Goal: Transaction & Acquisition: Purchase product/service

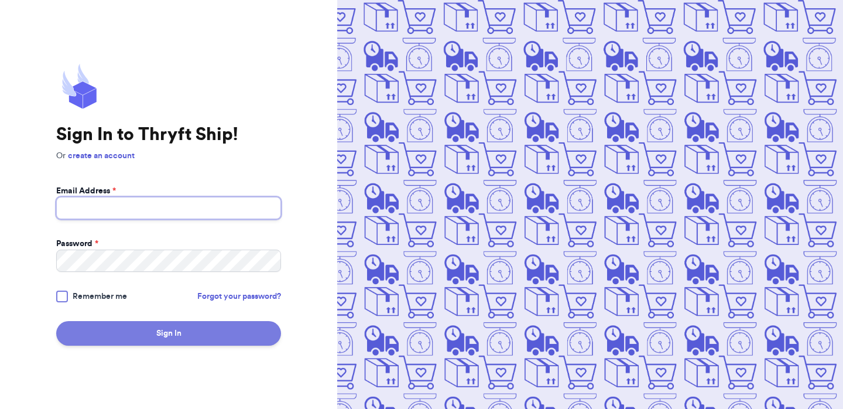
type input "[EMAIL_ADDRESS][DOMAIN_NAME]"
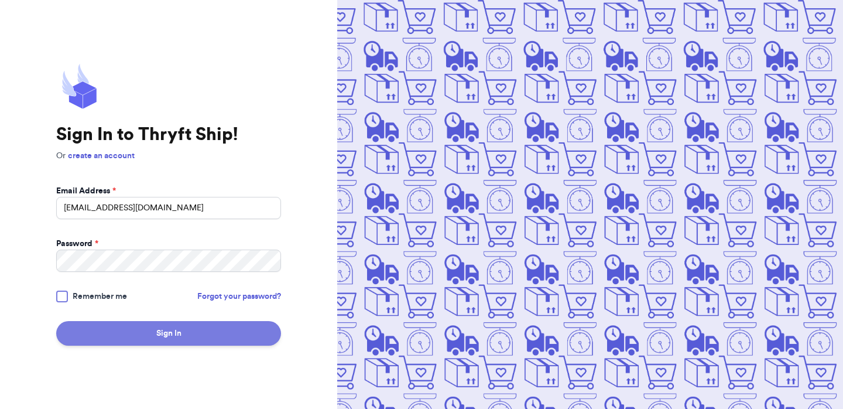
click at [214, 344] on button "Sign In" at bounding box center [168, 333] width 225 height 25
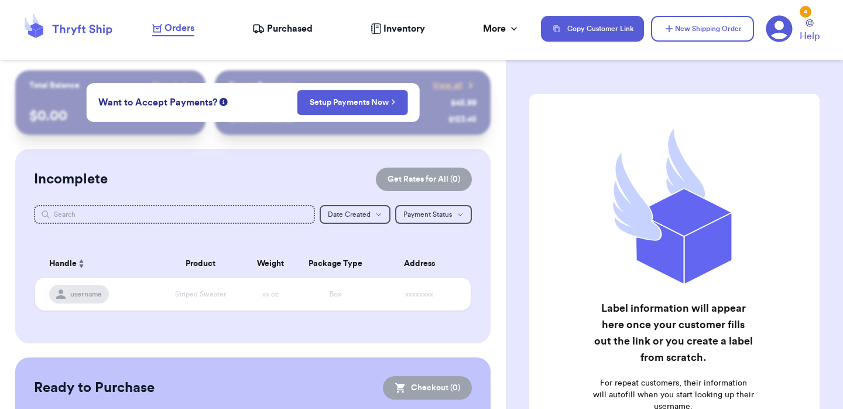
click at [481, 160] on div "Incomplete Get Rates for All ( 0 ) Get Rates for All ( 0 ) Date Created Date Cr…" at bounding box center [252, 246] width 475 height 194
click at [688, 40] on button "New Shipping Order" at bounding box center [702, 29] width 103 height 26
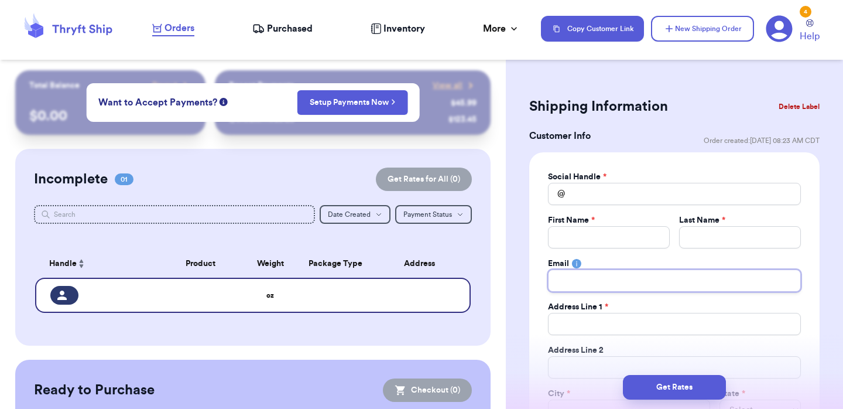
click at [573, 279] on input "Total Amount Paid" at bounding box center [674, 280] width 253 height 22
paste input "[EMAIL_ADDRESS][DOMAIN_NAME]"
type input "[EMAIL_ADDRESS][DOMAIN_NAME]"
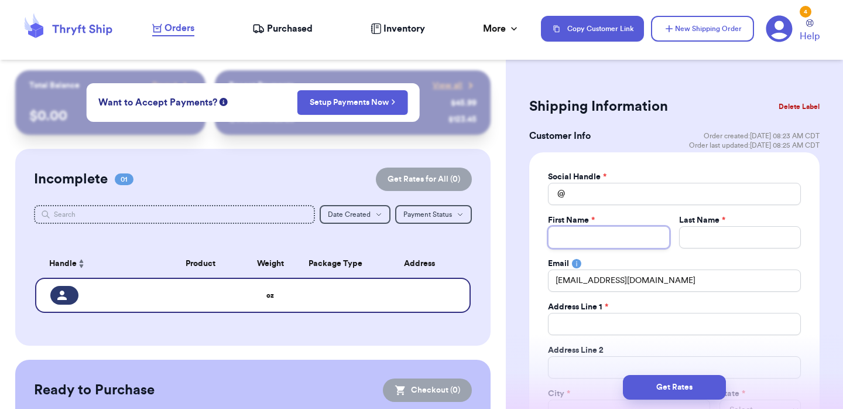
click at [580, 242] on input "Total Amount Paid" at bounding box center [609, 237] width 122 height 22
type input "D"
type input "De"
type input "Des"
type input "Dest"
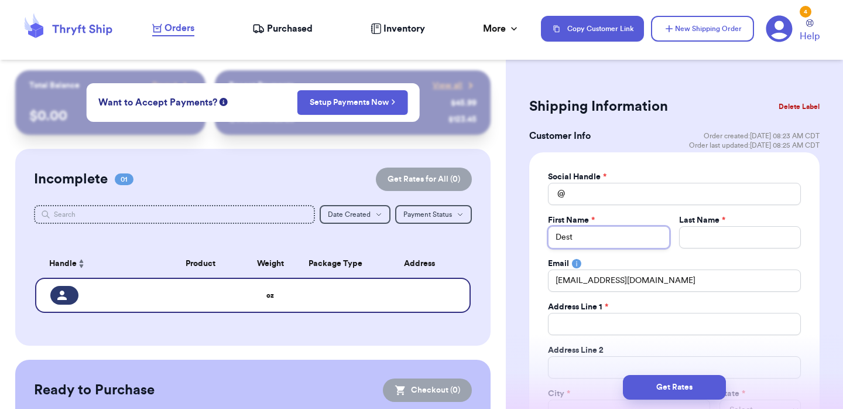
type input "Desti"
type input "Destin"
type input "Destiny"
click at [714, 240] on input "Total Amount Paid" at bounding box center [740, 237] width 122 height 22
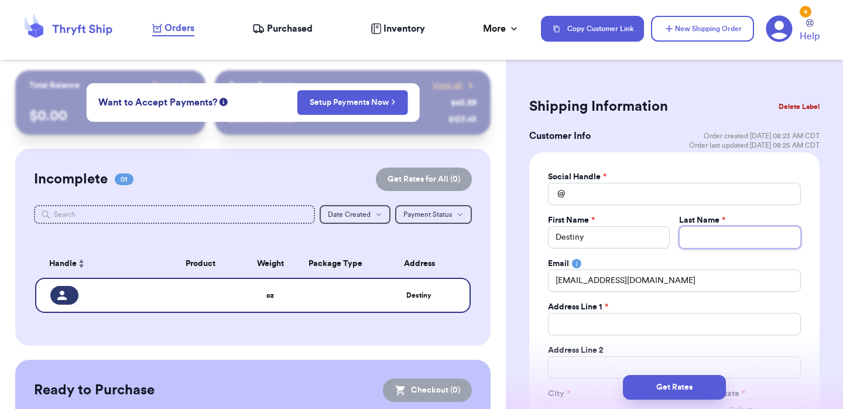
type input "L"
type input "Lo"
type input "Low"
type input "Lowr"
type input "Lowri"
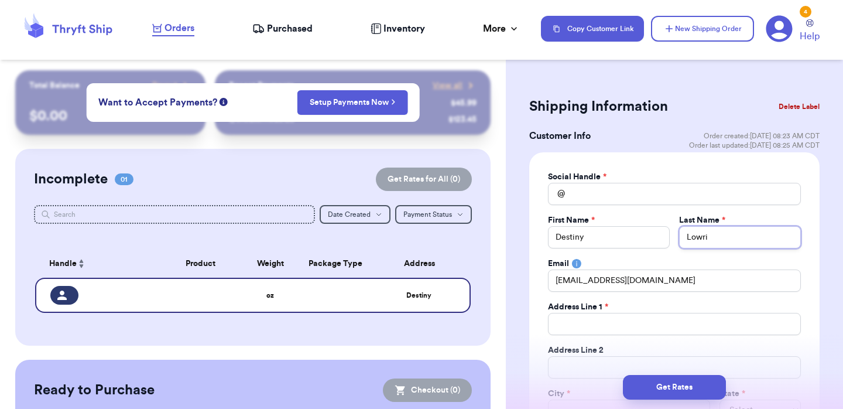
type input "[PERSON_NAME]"
click at [635, 169] on div "Social Handle * @ First Name * Destiny Last Name * [PERSON_NAME] Email [EMAIL_A…" at bounding box center [674, 317] width 290 height 331
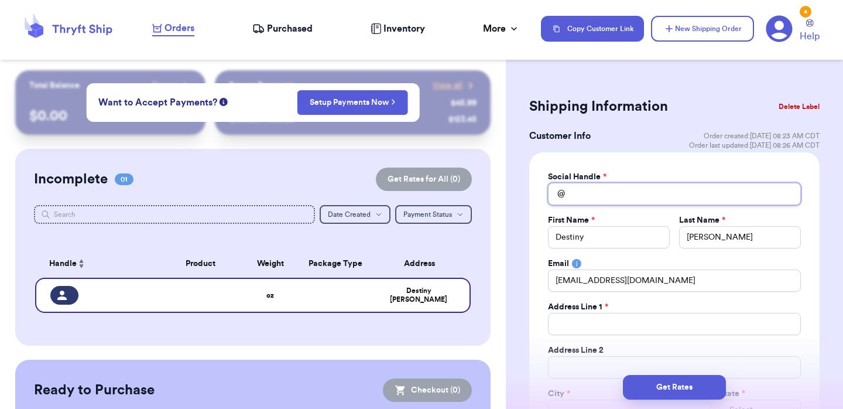
click at [578, 191] on input "Total Amount Paid" at bounding box center [674, 194] width 253 height 22
type input "n"
type input "n/"
type input "n/a"
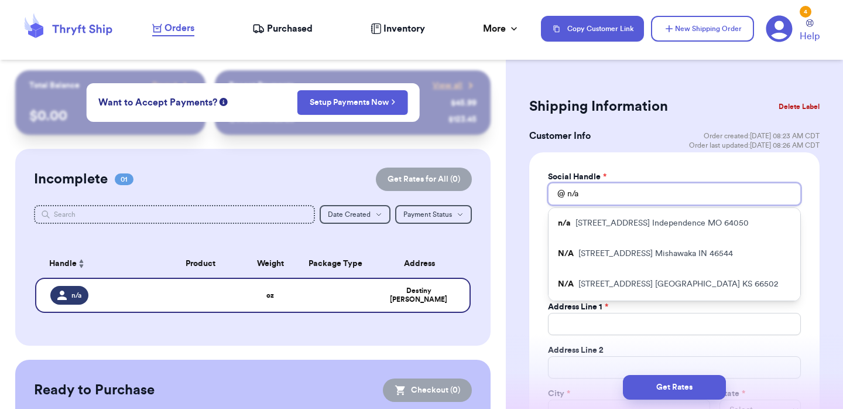
type input "n/ad"
type input "n/ade"
type input "n/ades"
type input "n/adest"
type input "n/adesti"
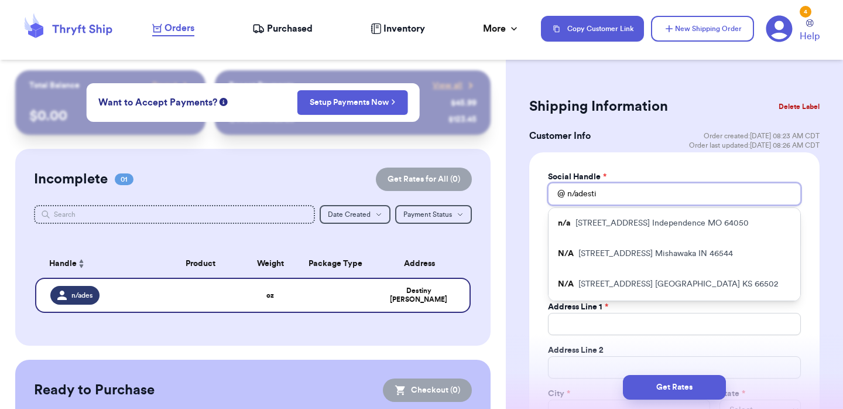
type input "n/adestin"
type input "n/adestiny"
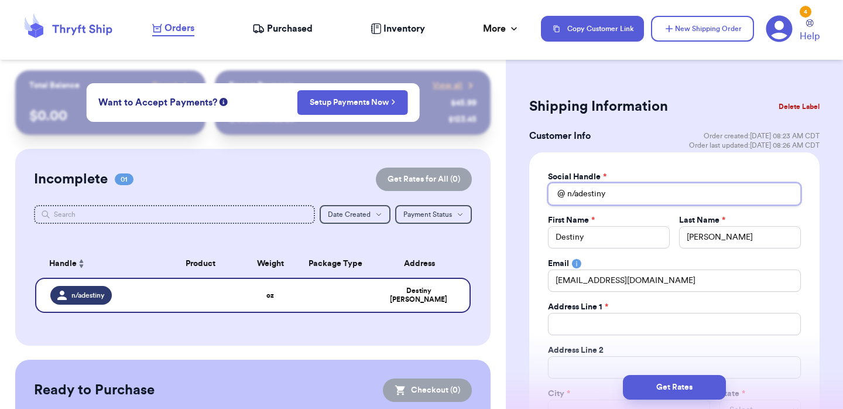
type input "n/adestiny"
click at [630, 166] on div "Social Handle * @ n/adestiny First Name * Destiny Last Name * [PERSON_NAME] Ema…" at bounding box center [674, 317] width 290 height 331
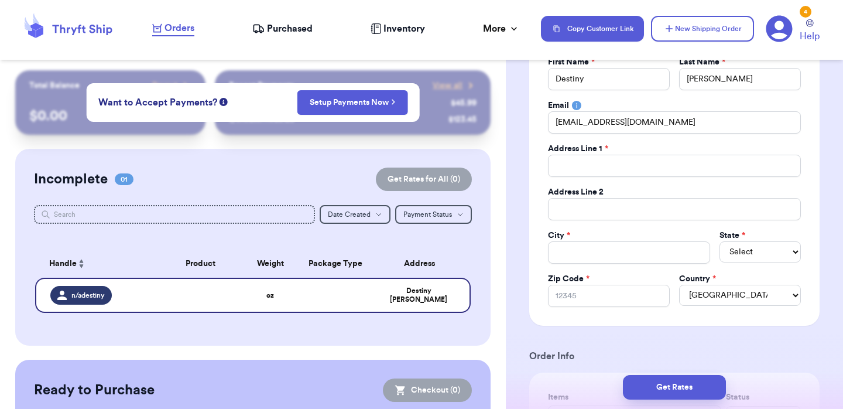
scroll to position [162, 0]
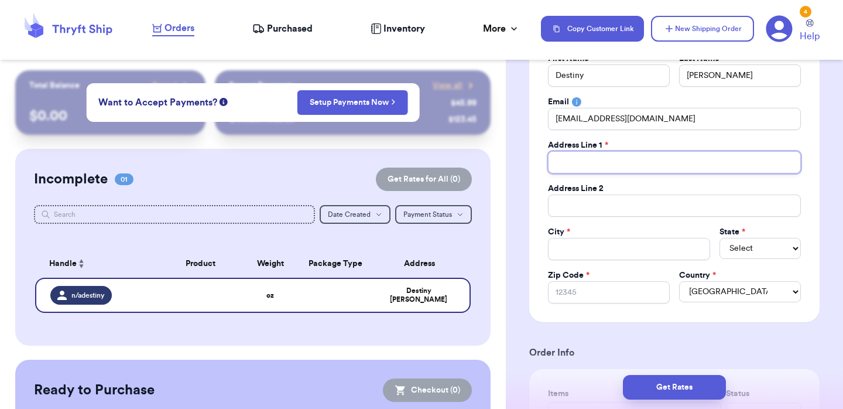
click at [583, 153] on input "Total Amount Paid" at bounding box center [674, 162] width 253 height 22
paste input "[STREET_ADDRESS]"
type input "[STREET_ADDRESS]"
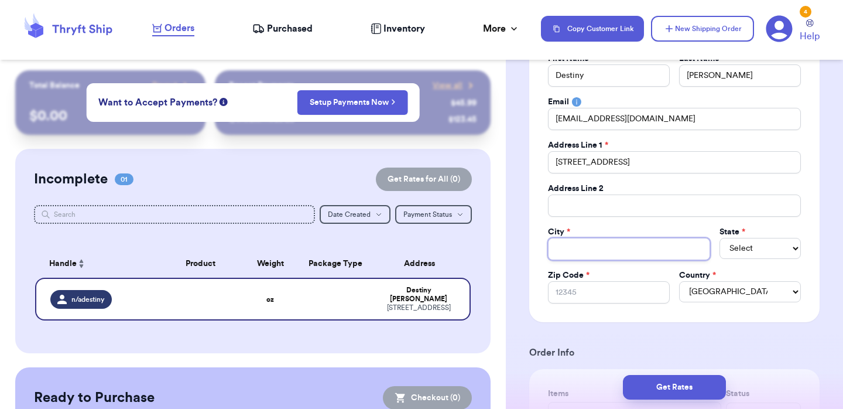
click at [575, 254] on input "Total Amount Paid" at bounding box center [629, 249] width 162 height 22
type input "H"
type input "Ha"
type input "Haz"
type input "Haze"
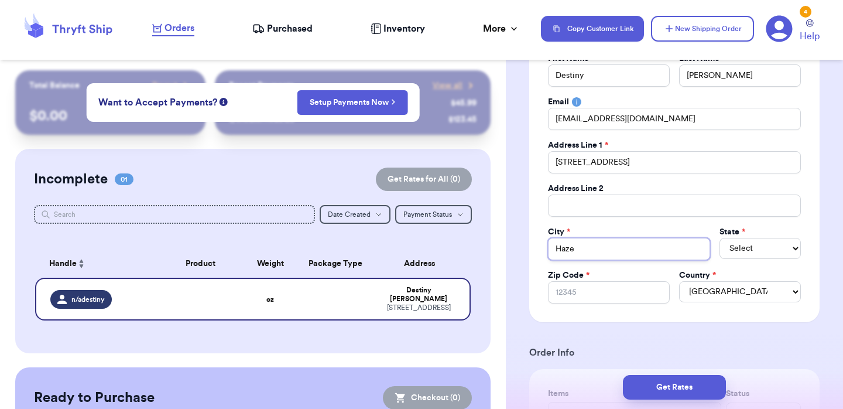
type input "[PERSON_NAME]"
type input "Hazelw"
type input "Hazelwo"
type input "Hazelwoo"
type input "[PERSON_NAME]"
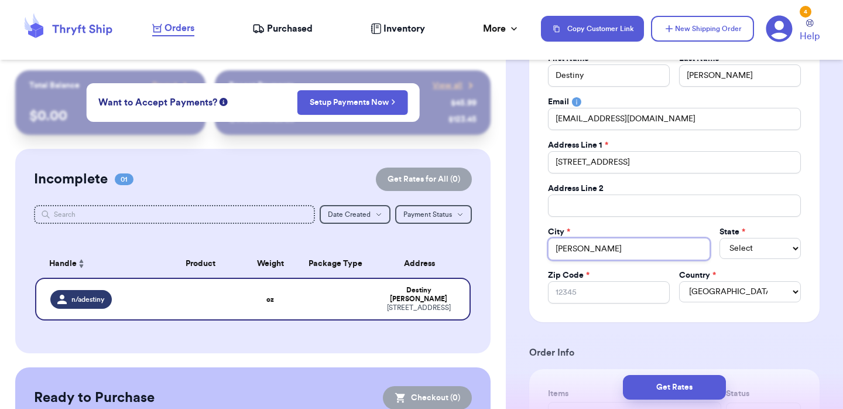
type input "[PERSON_NAME]"
click at [746, 245] on select "Select AL AK AZ AR CA CO [GEOGRAPHIC_DATA] DE DC [GEOGRAPHIC_DATA] [GEOGRAPHIC_…" at bounding box center [760, 248] width 81 height 21
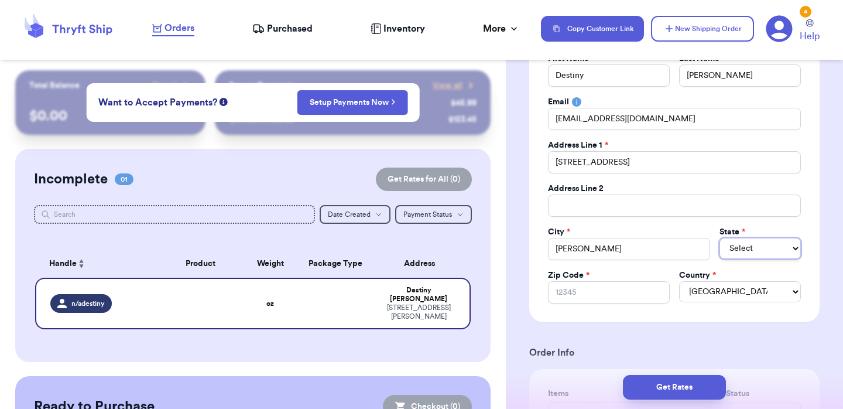
select select "MO"
click at [566, 302] on input "Zip Code *" at bounding box center [609, 292] width 122 height 22
type input "6"
type input "63"
type input "630"
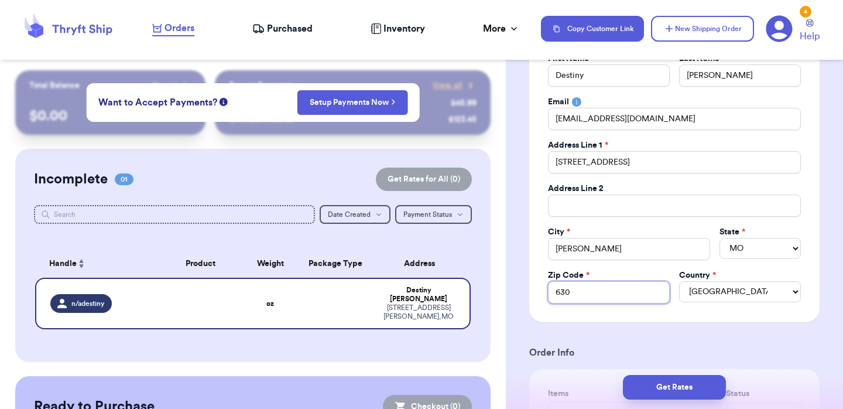
type input "6304"
type input "63042"
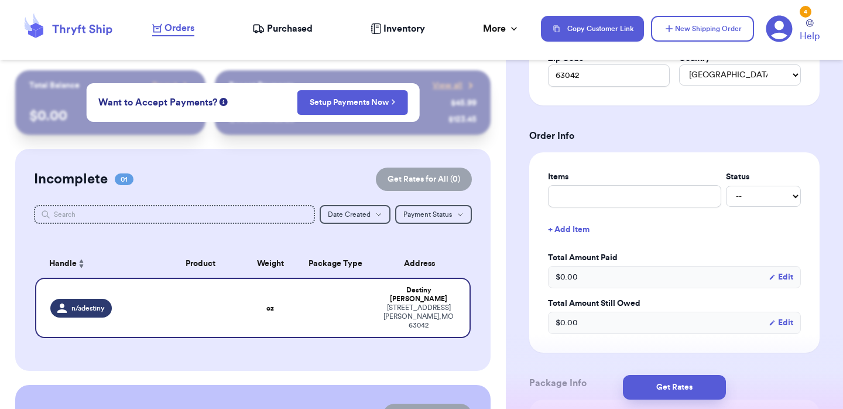
scroll to position [389, 0]
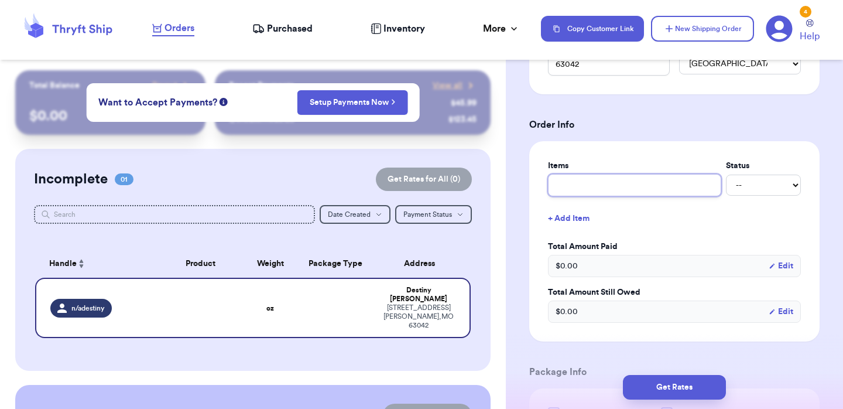
click at [653, 184] on input "text" at bounding box center [634, 185] width 173 height 22
type input "B"
type input "Bo"
type input "Boo"
type input "Book"
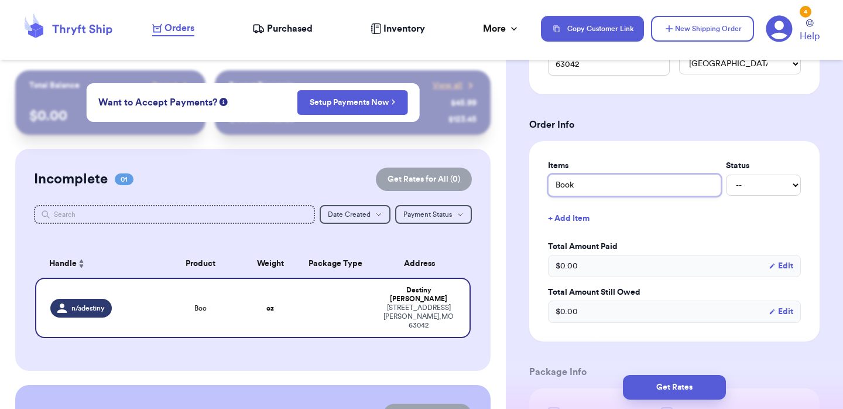
type input "Book"
type input "Book B"
type input "Book Bu"
type input "Book Bun"
type input "Book Bund"
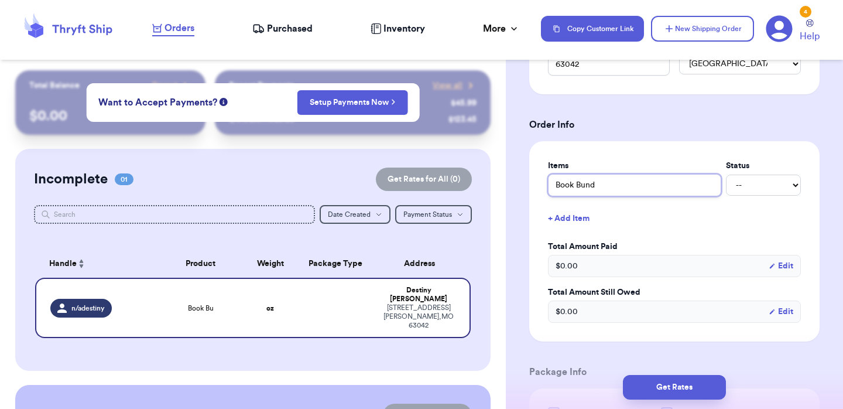
type input "Book Bundl"
type input "Book Bundle"
click at [671, 162] on label "Items" at bounding box center [634, 166] width 173 height 12
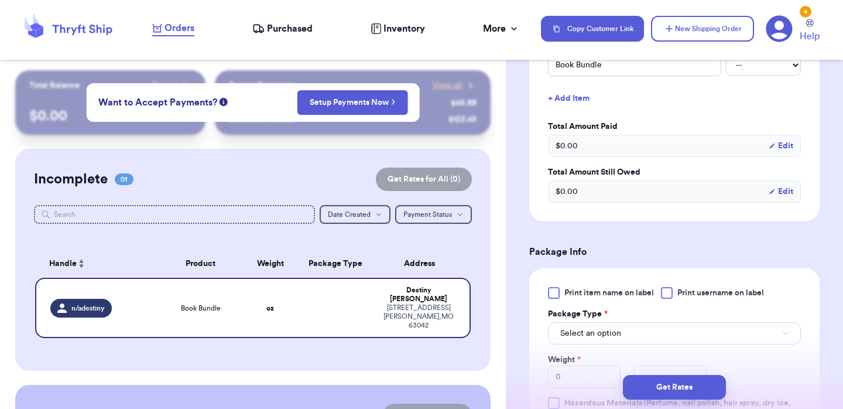
scroll to position [511, 0]
click at [554, 294] on div at bounding box center [554, 291] width 12 height 12
click at [0, 0] on input "Print item name on label" at bounding box center [0, 0] width 0 height 0
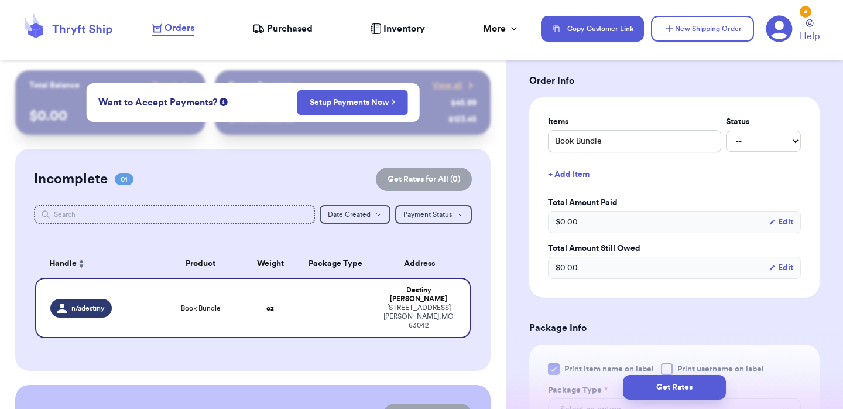
scroll to position [415, 0]
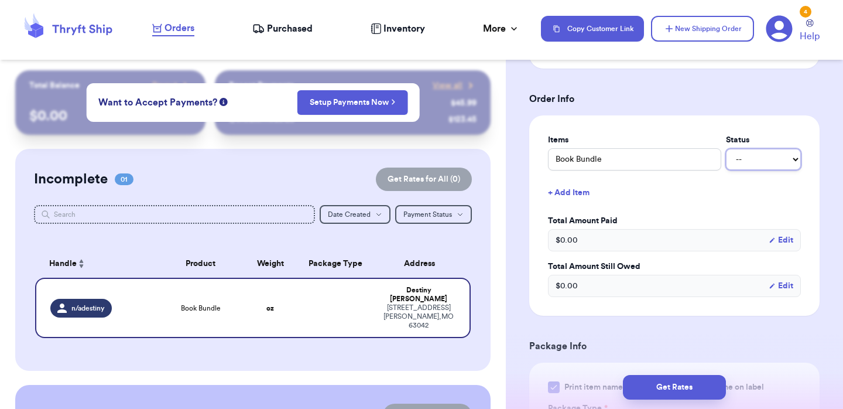
click at [789, 156] on select "-- Paid Owes" at bounding box center [763, 159] width 75 height 21
select select "paid"
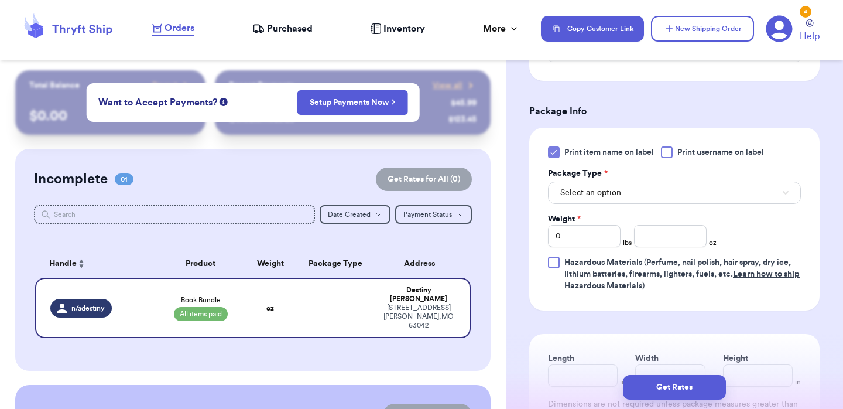
scroll to position [660, 0]
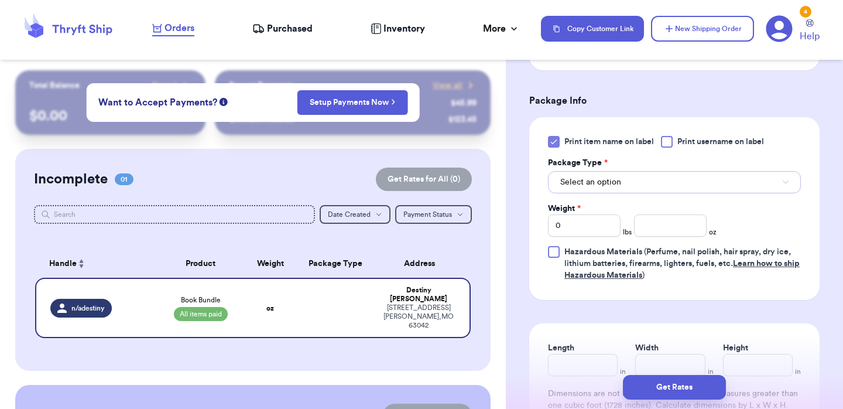
click at [618, 183] on span "Select an option" at bounding box center [590, 182] width 61 height 12
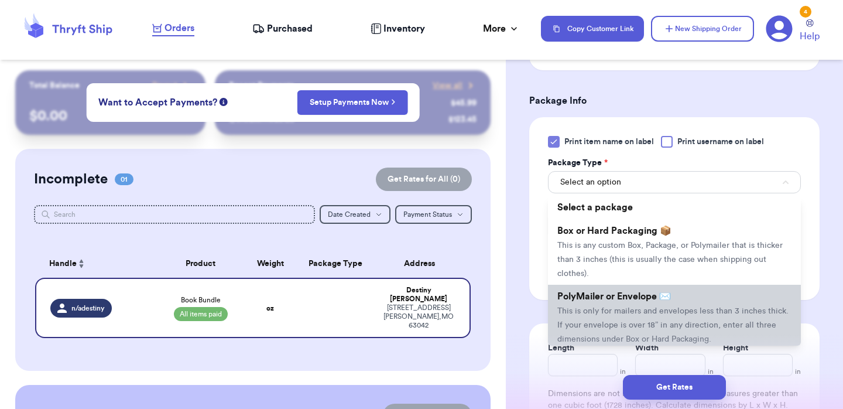
click at [613, 323] on span "This is only for mailers and envelopes less than 3 inches thick. If your envelo…" at bounding box center [672, 325] width 231 height 36
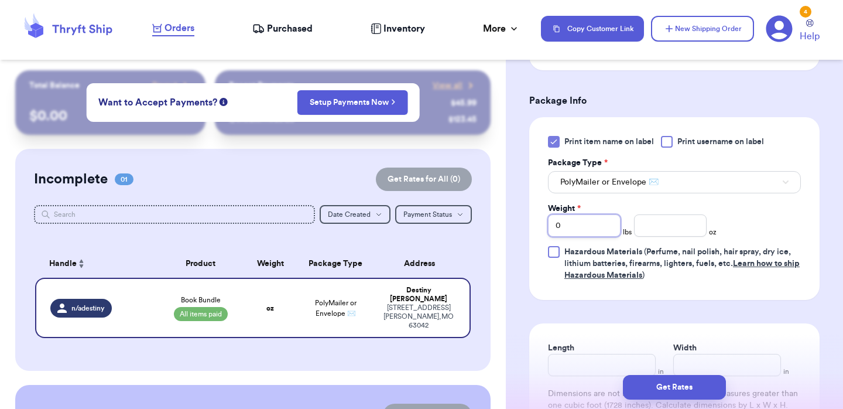
click at [594, 222] on input "0" at bounding box center [584, 225] width 73 height 22
type input "01"
type input "0"
type input "1"
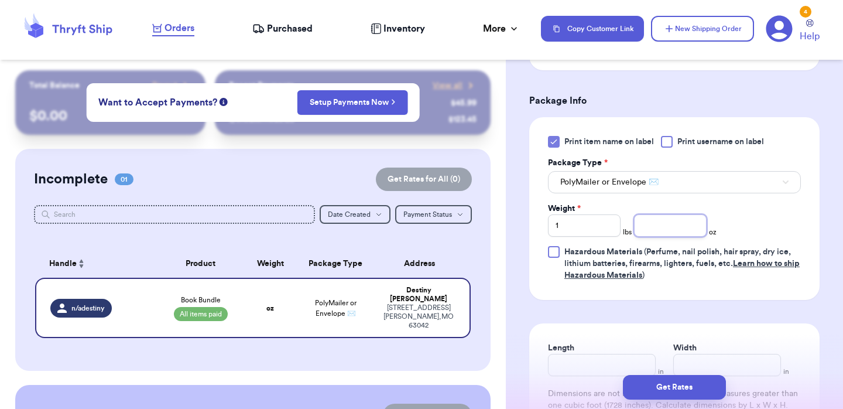
click at [681, 228] on input "number" at bounding box center [670, 225] width 73 height 22
type input "2.6"
click at [780, 211] on div "Print item name on label Print username on label Package Type * PolyMailer or E…" at bounding box center [674, 208] width 253 height 145
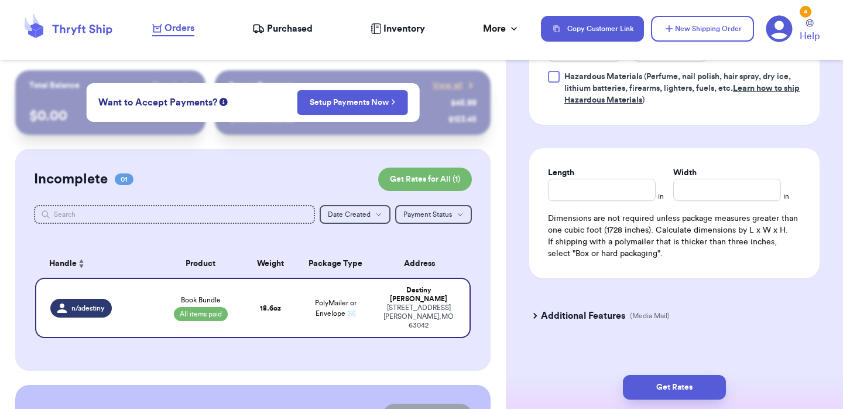
scroll to position [861, 0]
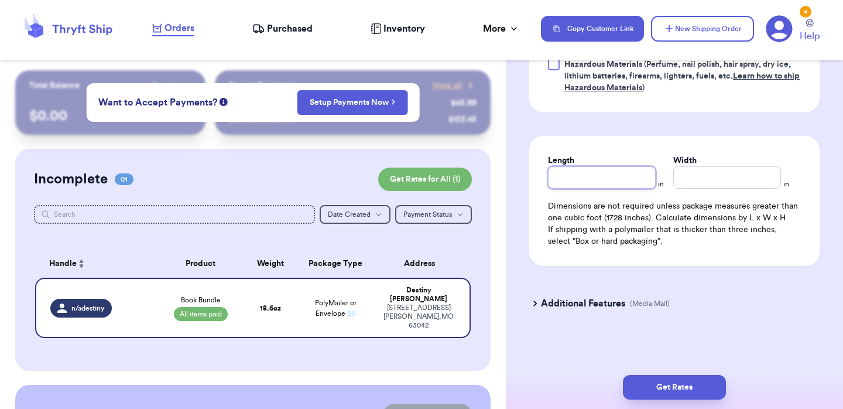
click at [558, 166] on input "Length" at bounding box center [602, 177] width 108 height 22
type input "10"
click at [684, 166] on input "Width *" at bounding box center [727, 177] width 108 height 22
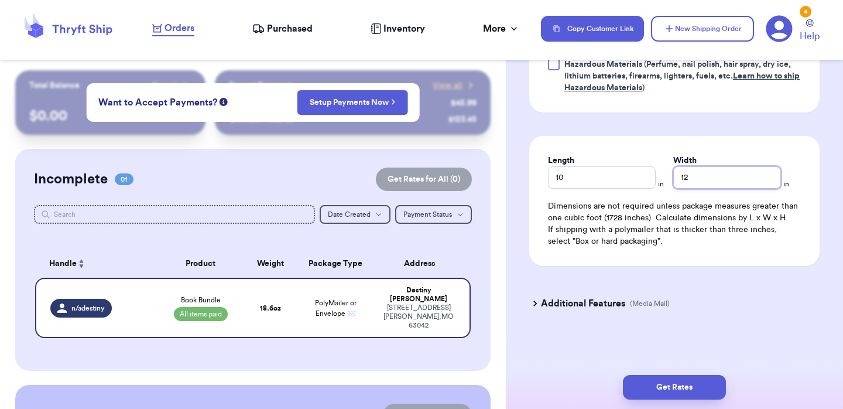
type input "12"
click at [546, 301] on h3 "Additional Features" at bounding box center [583, 303] width 84 height 14
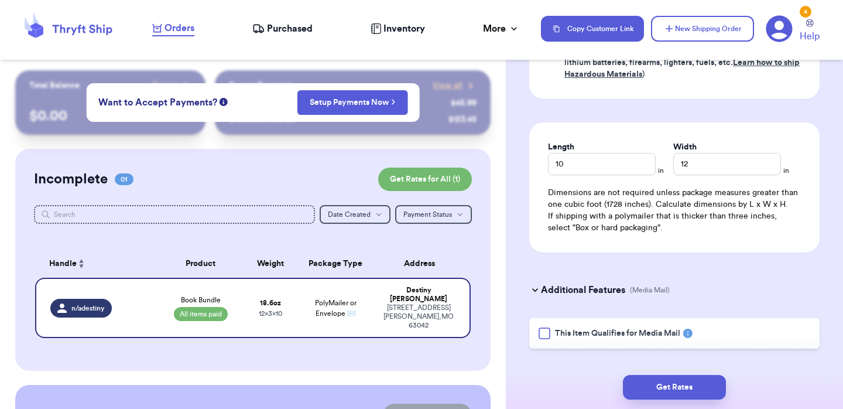
click at [549, 339] on div at bounding box center [545, 333] width 12 height 12
click at [0, 0] on input "This Item Qualifies for Media Mail" at bounding box center [0, 0] width 0 height 0
click at [649, 384] on button "Get Rates" at bounding box center [674, 387] width 103 height 25
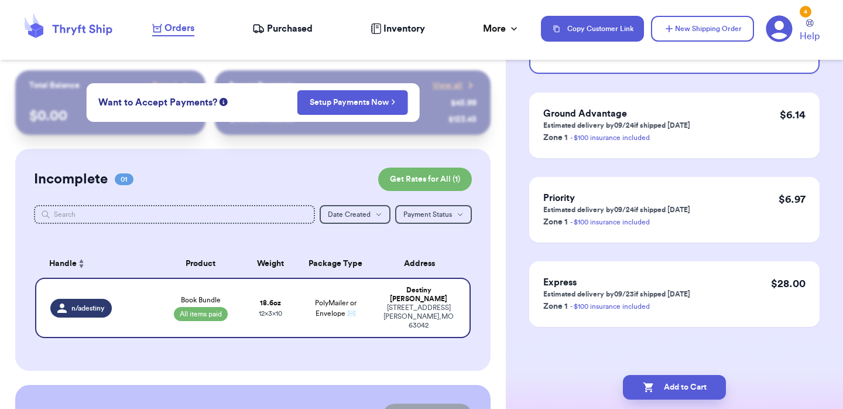
scroll to position [0, 0]
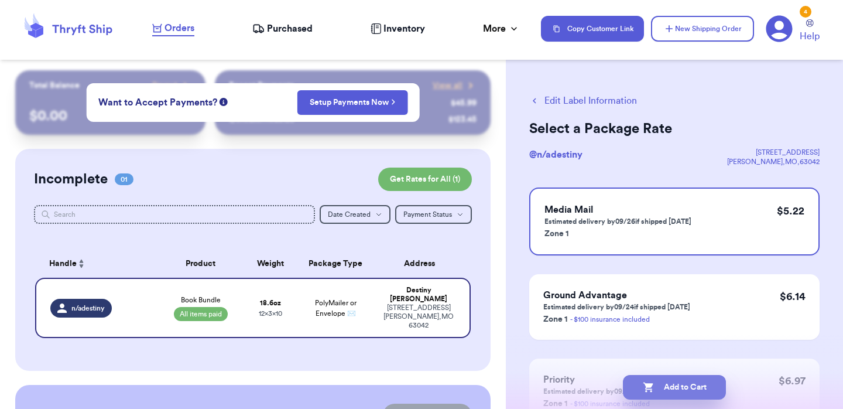
click at [660, 394] on button "Add to Cart" at bounding box center [674, 387] width 103 height 25
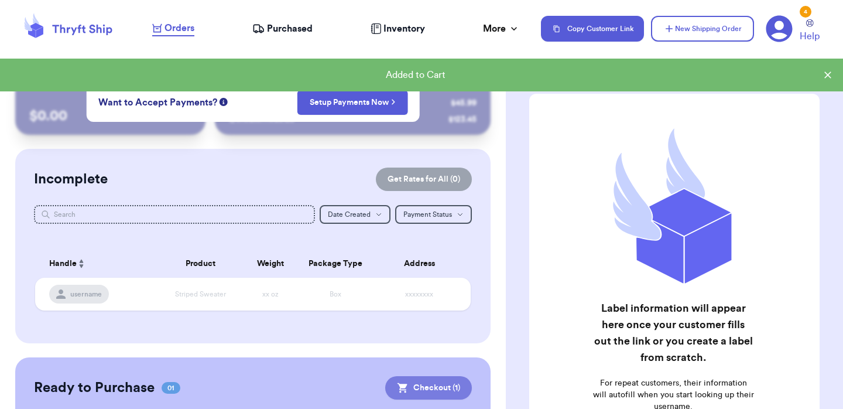
click at [427, 390] on button "Checkout ( 1 )" at bounding box center [428, 387] width 87 height 23
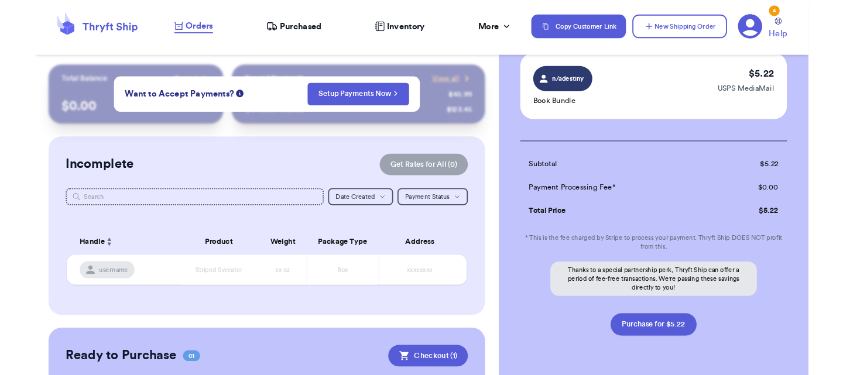
scroll to position [126, 0]
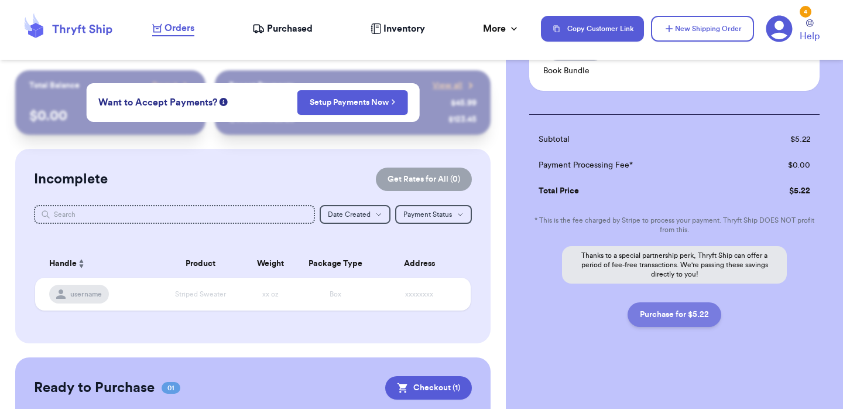
click at [673, 314] on button "Purchase for $5.22" at bounding box center [675, 314] width 94 height 25
checkbox input "false"
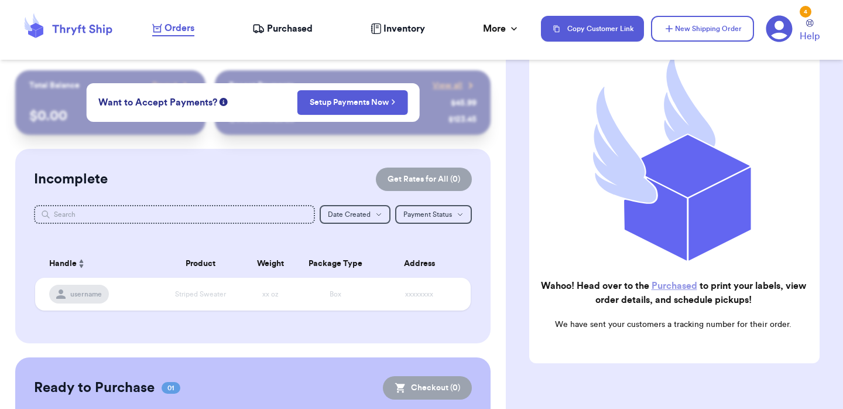
checkbox input "true"
click at [290, 28] on span "Purchased" at bounding box center [290, 29] width 46 height 14
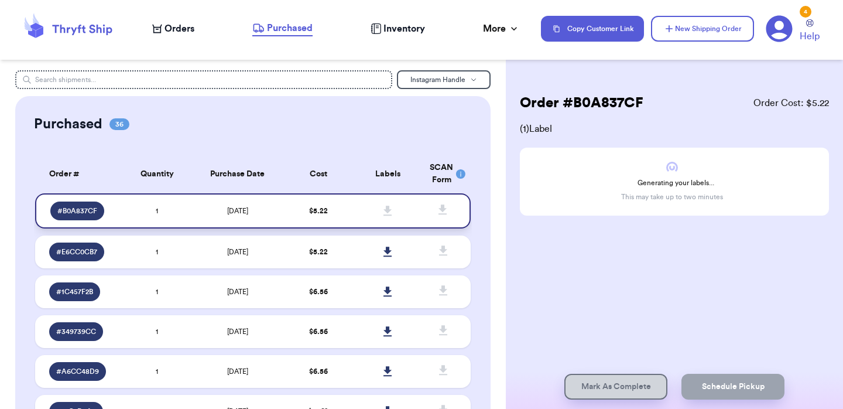
click at [353, 214] on td at bounding box center [388, 210] width 70 height 35
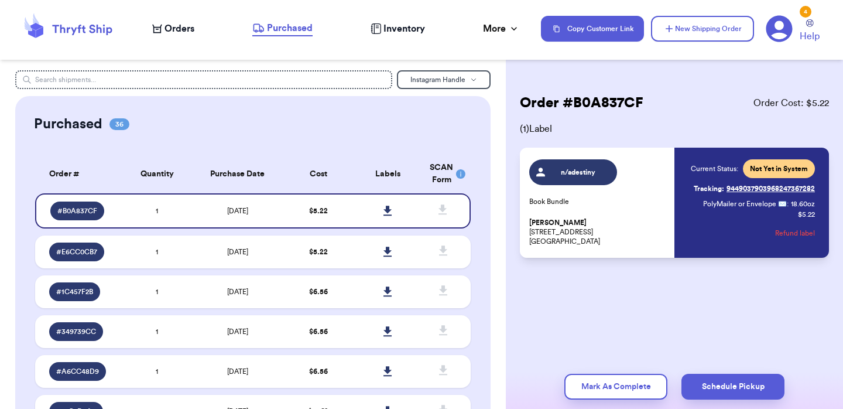
click at [383, 208] on icon at bounding box center [387, 210] width 9 height 11
